Goal: Transaction & Acquisition: Purchase product/service

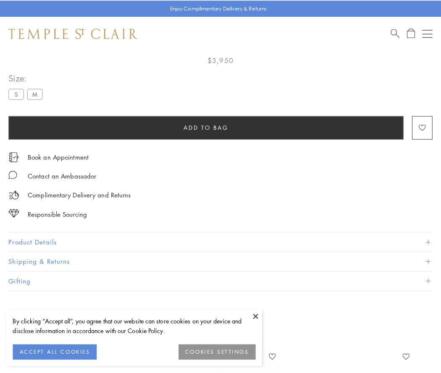
scroll to position [50, 0]
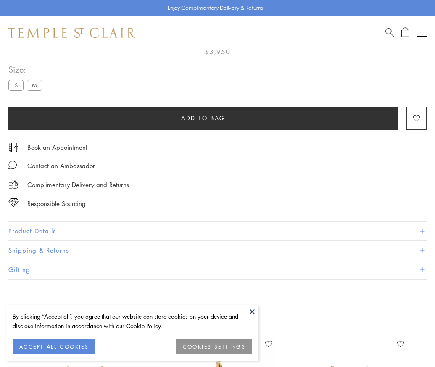
click at [203, 118] on span "Add to bag" at bounding box center [203, 117] width 44 height 9
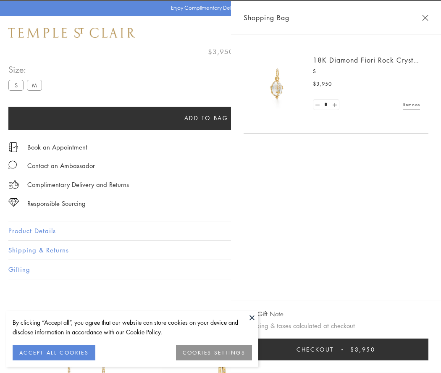
click at [342, 350] on button "Checkout $3,950" at bounding box center [336, 350] width 185 height 22
